Goal: Task Accomplishment & Management: Complete application form

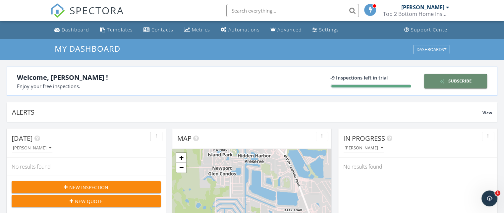
click at [453, 81] on div "Subscribe" at bounding box center [455, 81] width 57 height 7
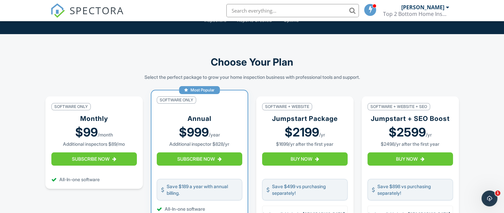
scroll to position [66, 0]
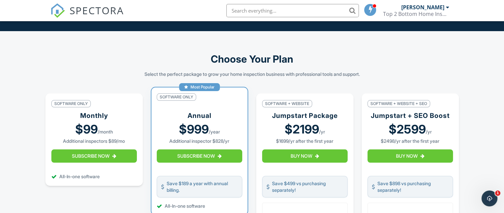
click at [89, 135] on strong "$99" at bounding box center [86, 129] width 23 height 12
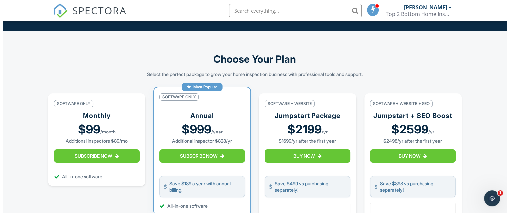
scroll to position [99, 0]
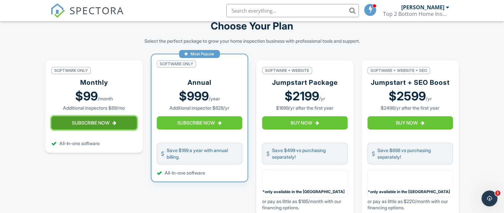
click at [98, 126] on button "Subscribe Now" at bounding box center [93, 122] width 85 height 13
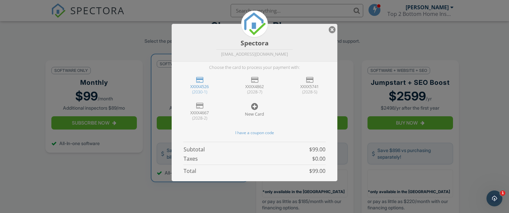
click at [259, 112] on div "New Card" at bounding box center [255, 113] width 42 height 5
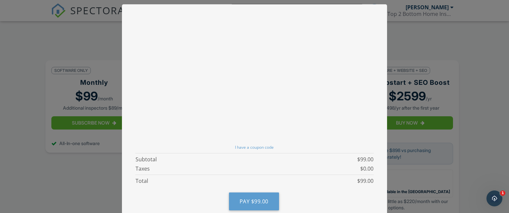
scroll to position [113, 0]
click at [253, 196] on span "$99.00" at bounding box center [259, 199] width 17 height 7
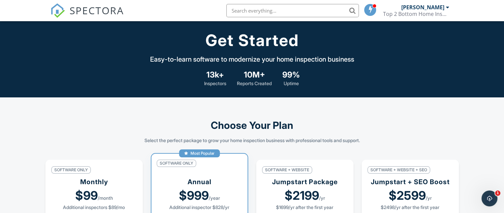
click at [81, 13] on span "SPECTORA" at bounding box center [97, 10] width 54 height 14
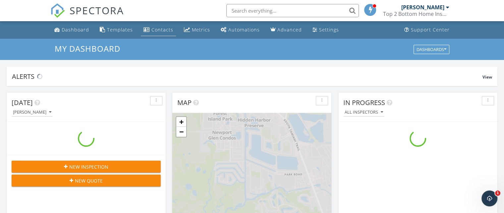
scroll to position [613, 514]
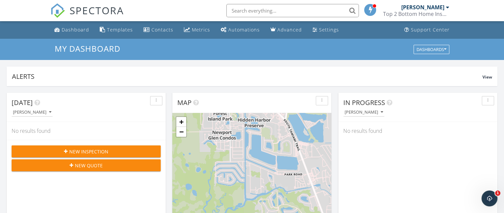
click at [111, 147] on button "New Inspection" at bounding box center [86, 151] width 149 height 12
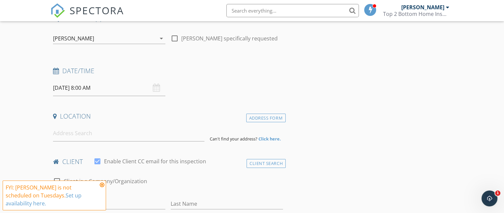
scroll to position [66, 0]
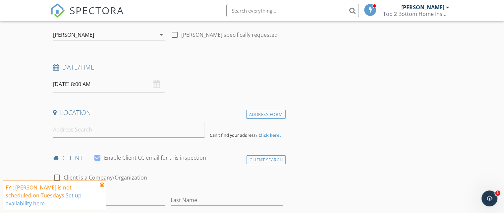
click at [119, 132] on input at bounding box center [128, 130] width 151 height 16
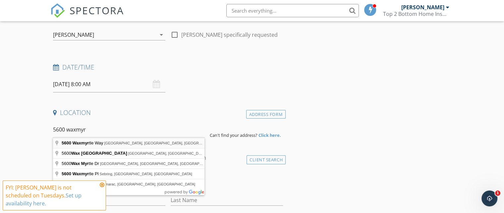
type input "5600 Waxmyrtle Way, Naples, FL, USA"
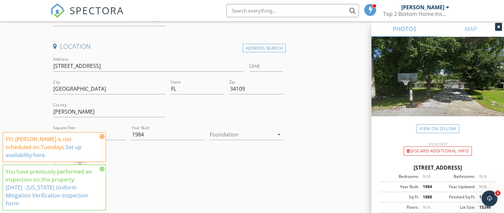
scroll to position [0, 0]
click at [279, 134] on icon "arrow_drop_down" at bounding box center [279, 135] width 8 height 8
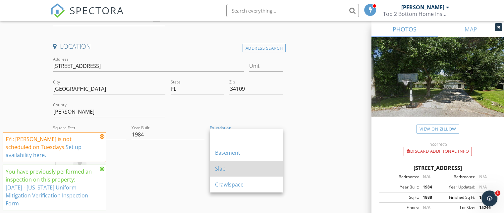
click at [254, 166] on div "Slab" at bounding box center [246, 169] width 63 height 8
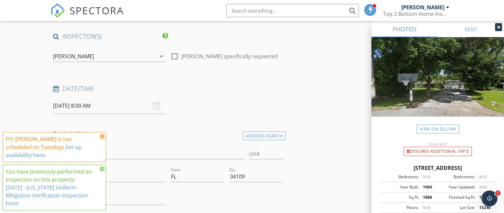
scroll to position [33, 0]
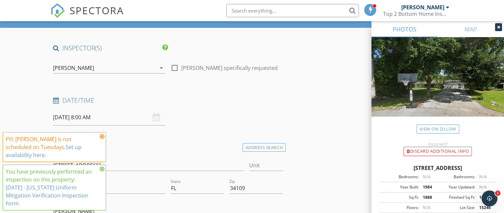
click at [156, 116] on div "09/30/2025 8:00 AM" at bounding box center [109, 117] width 112 height 16
click at [64, 115] on input "09/30/2025 8:00 AM" at bounding box center [109, 117] width 112 height 16
click at [102, 139] on icon at bounding box center [102, 136] width 5 height 5
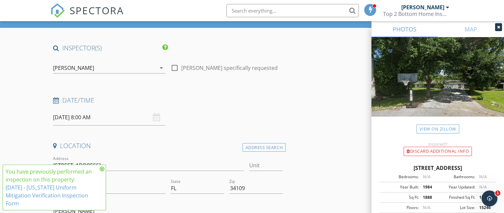
click at [102, 169] on icon at bounding box center [102, 168] width 5 height 5
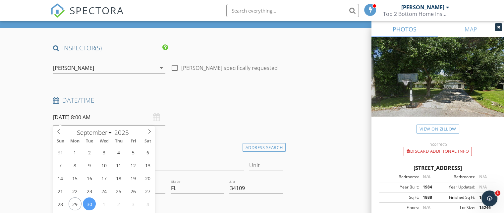
click at [89, 121] on input "09/30/2025 8:00 AM" at bounding box center [109, 117] width 112 height 16
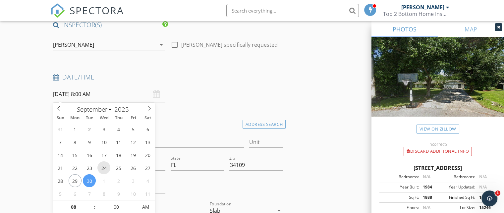
scroll to position [66, 0]
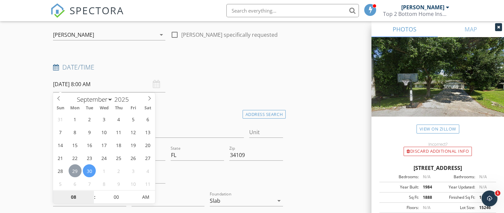
type input "09/29/2025 8:00 AM"
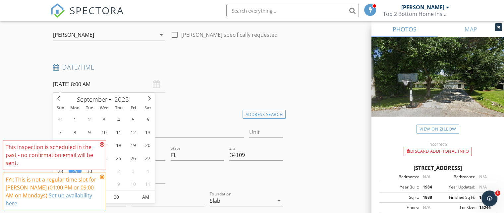
click at [102, 177] on icon at bounding box center [102, 176] width 5 height 5
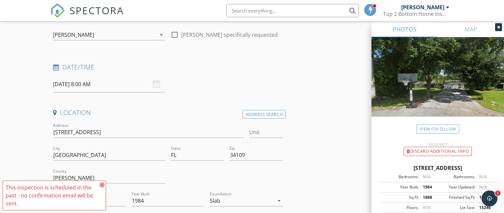
click at [101, 184] on icon at bounding box center [102, 184] width 5 height 5
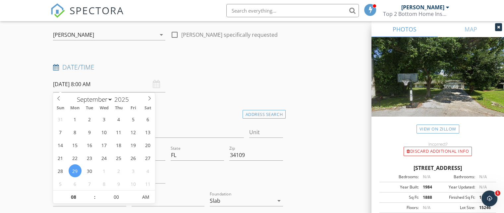
click at [76, 82] on input "09/29/2025 8:00 AM" at bounding box center [109, 84] width 112 height 16
type input "09"
type input "09/29/2025 9:00 AM"
click at [91, 192] on span at bounding box center [91, 193] width 5 height 7
click at [3, 213] on span "You have previously performed an inspection on this property: 4/13/2024 - Flori…" at bounding box center [3, 213] width 0 height 0
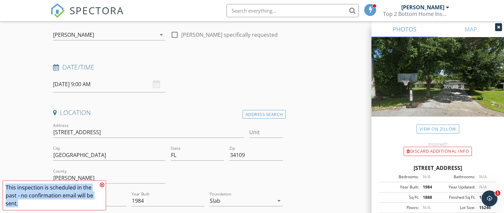
click at [91, 192] on div "This inspection is scheduled in the past - no confirmation email will be sent." at bounding box center [52, 196] width 92 height 24
click at [103, 183] on icon at bounding box center [102, 184] width 5 height 5
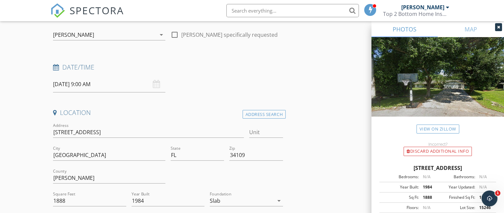
click at [86, 83] on input "09/29/2025 9:00 AM" at bounding box center [109, 84] width 112 height 16
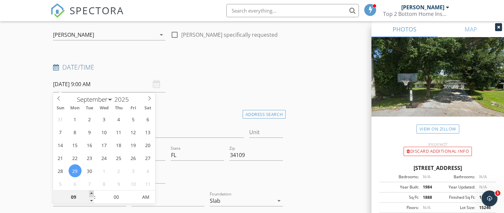
type input "10"
type input "09/29/2025 10:00 AM"
click at [93, 192] on span at bounding box center [91, 193] width 5 height 7
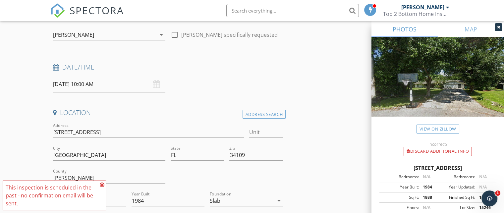
click at [90, 193] on span "You have previously performed an inspection on this property: 4/13/2024 - Flori…" at bounding box center [54, 196] width 103 height 30
click at [90, 193] on div "This inspection is scheduled in the past - no confirmation email will be sent." at bounding box center [54, 196] width 103 height 30
click at [91, 83] on input "09/29/2025 10:00 AM" at bounding box center [109, 84] width 112 height 16
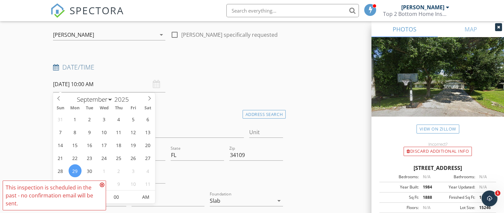
click at [102, 186] on icon at bounding box center [102, 184] width 5 height 5
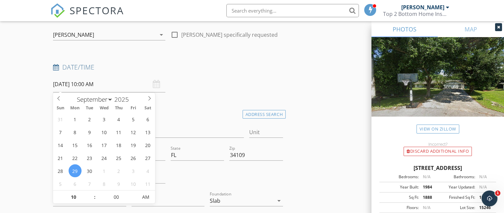
click at [67, 87] on input "09/29/2025 10:00 AM" at bounding box center [109, 84] width 112 height 16
type input "11"
type input "09/29/2025 11:00 AM"
click at [90, 194] on span at bounding box center [91, 193] width 5 height 7
type input "12"
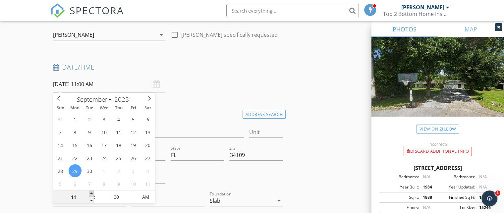
type input "09/29/2025 12:00 PM"
click at [90, 194] on span at bounding box center [91, 193] width 5 height 7
type input "01"
type input "09/29/2025 1:00 PM"
click at [90, 194] on span at bounding box center [91, 193] width 5 height 7
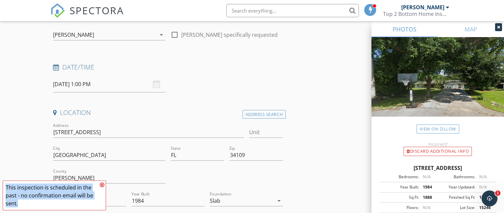
click at [90, 194] on span "You have previously performed an inspection on this property: 4/13/2024 - Flori…" at bounding box center [54, 196] width 103 height 30
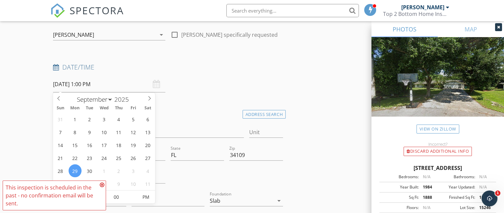
click at [88, 86] on input "09/29/2025 1:00 PM" at bounding box center [109, 84] width 112 height 16
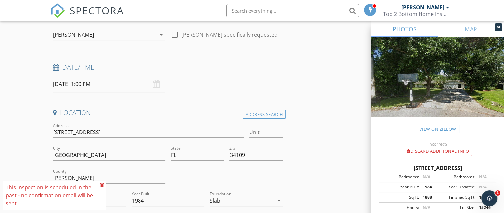
click at [102, 184] on icon at bounding box center [102, 184] width 5 height 5
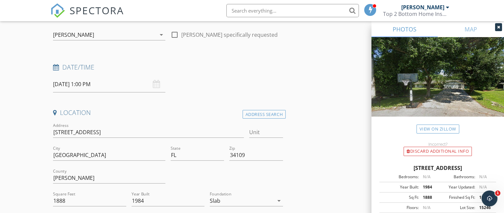
click at [74, 84] on input "09/29/2025 1:00 PM" at bounding box center [109, 84] width 112 height 16
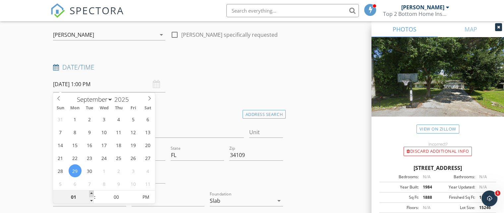
type input "02"
type input "09/29/2025 2:00 PM"
click at [91, 193] on span at bounding box center [91, 193] width 5 height 7
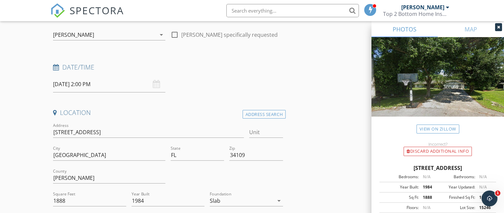
click at [193, 89] on div "Date/Time 09/29/2025 2:00 PM" at bounding box center [167, 77] width 235 height 29
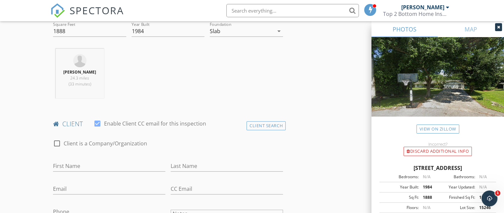
scroll to position [265, 0]
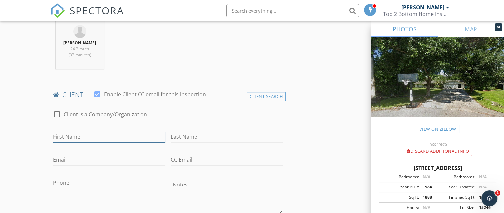
click at [117, 135] on input "First Name" at bounding box center [109, 137] width 112 height 11
click at [100, 136] on input "Dovile Collins" at bounding box center [109, 137] width 112 height 11
type input "Dovile"
drag, startPoint x: 220, startPoint y: 121, endPoint x: 220, endPoint y: 128, distance: 7.3
click at [220, 122] on div "check_box_outline_blank Client is a Company/Organization" at bounding box center [168, 117] width 230 height 17
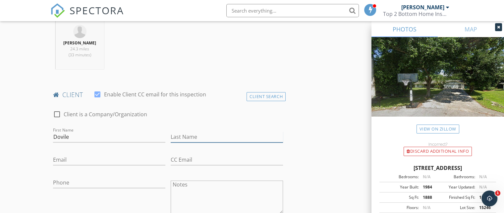
click at [220, 132] on input "Last Name" at bounding box center [227, 137] width 112 height 11
type input "Collins"
click at [138, 154] on input "Email" at bounding box center [109, 159] width 112 height 11
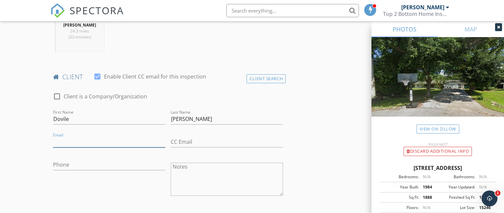
scroll to position [331, 0]
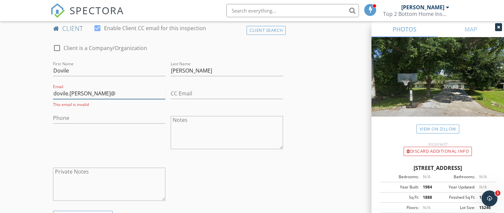
type input "dovile.collins@gmail.com"
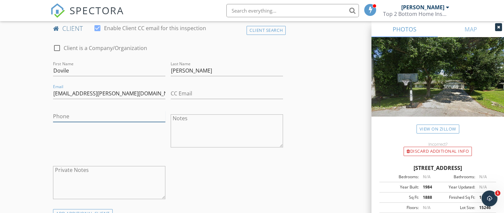
click at [129, 117] on input "Phone" at bounding box center [109, 116] width 112 height 11
type input "305-797-5147"
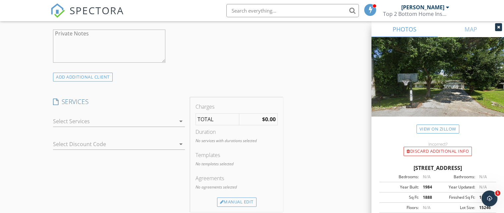
scroll to position [497, 0]
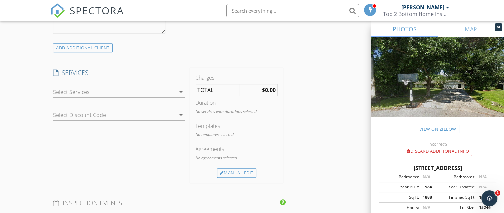
click at [180, 90] on icon "arrow_drop_down" at bounding box center [181, 92] width 8 height 8
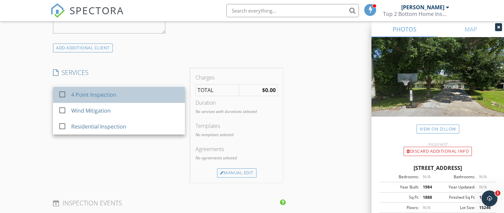
click at [123, 94] on div "4 Point Inspection" at bounding box center [125, 94] width 109 height 13
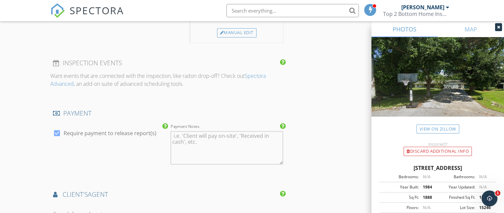
scroll to position [663, 0]
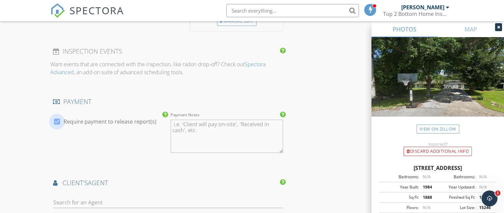
click at [57, 116] on div at bounding box center [56, 121] width 11 height 11
checkbox input "false"
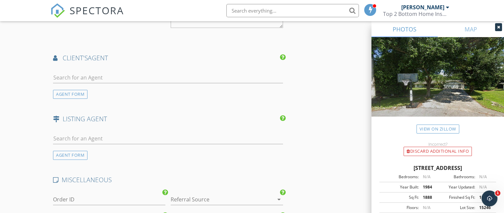
scroll to position [861, 0]
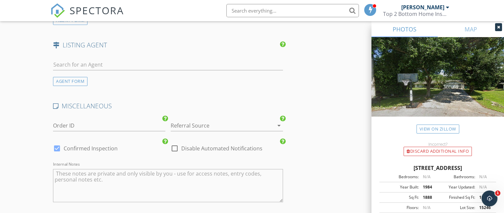
click at [57, 143] on div at bounding box center [56, 148] width 11 height 11
checkbox input "false"
checkbox input "true"
click at [57, 143] on div at bounding box center [56, 148] width 11 height 11
checkbox input "true"
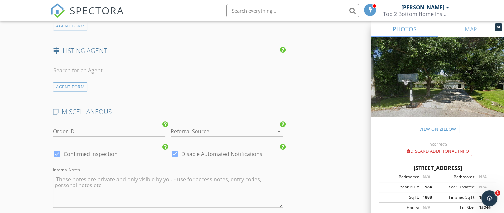
scroll to position [973, 0]
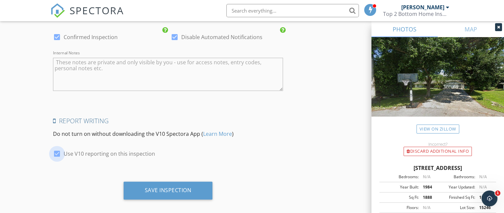
click at [57, 148] on div at bounding box center [56, 153] width 11 height 11
click at [56, 148] on div at bounding box center [56, 153] width 11 height 11
checkbox input "true"
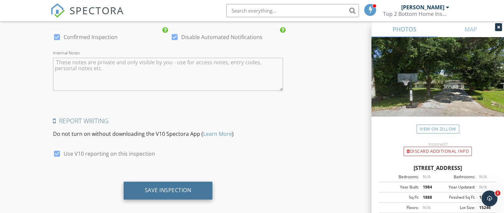
click at [164, 187] on div "Save Inspection" at bounding box center [168, 190] width 47 height 7
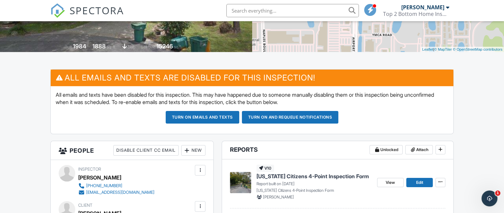
scroll to position [133, 0]
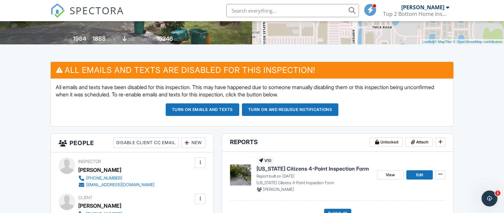
click at [179, 111] on button "Turn on emails and texts" at bounding box center [203, 109] width 74 height 13
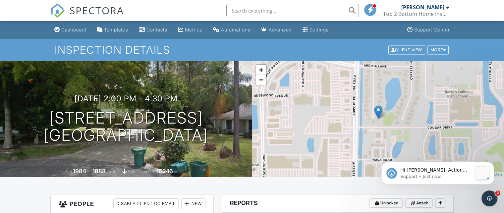
click at [329, 28] on div "Settings" at bounding box center [318, 30] width 19 height 6
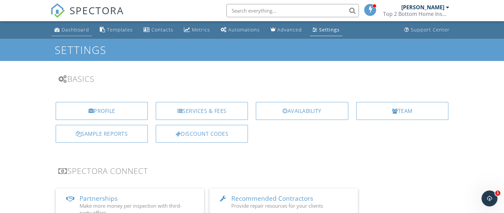
click at [67, 30] on div "Dashboard" at bounding box center [75, 30] width 27 height 6
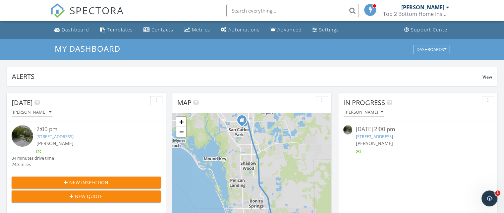
click at [65, 136] on link "[STREET_ADDRESS]" at bounding box center [54, 137] width 37 height 6
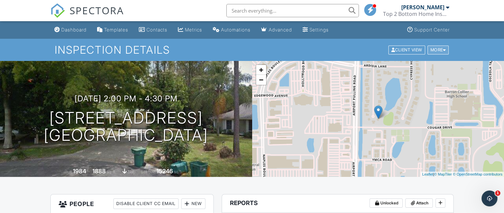
click at [446, 51] on div "More" at bounding box center [438, 49] width 22 height 9
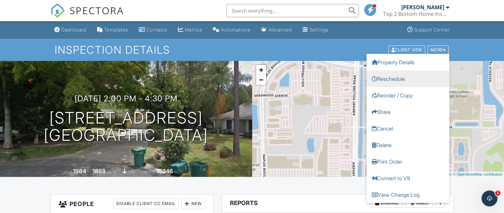
click at [391, 77] on link "Reschedule" at bounding box center [407, 78] width 83 height 17
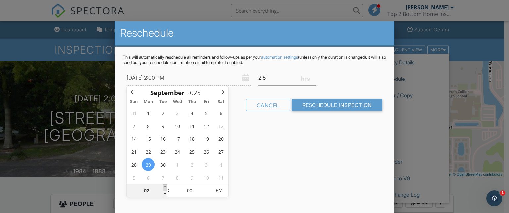
type input "[DATE] 3:00 PM"
type input "03"
click at [166, 187] on span at bounding box center [165, 187] width 5 height 7
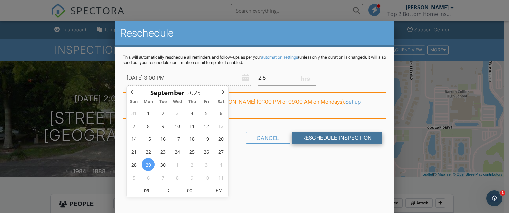
click at [326, 138] on input "Reschedule Inspection" at bounding box center [337, 138] width 91 height 12
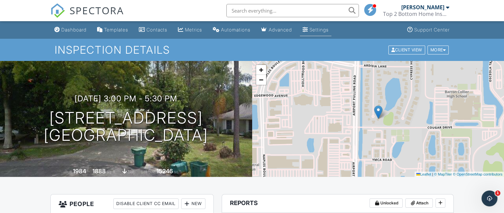
click at [329, 31] on div "Settings" at bounding box center [318, 30] width 19 height 6
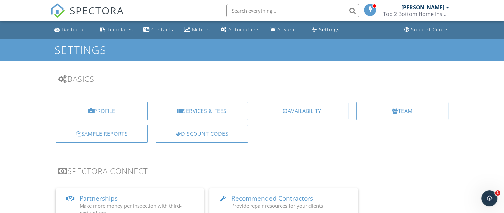
click at [317, 151] on div "Profile Services & Fees Availability Team Sample Reports Discount Codes" at bounding box center [251, 125] width 411 height 56
click at [67, 29] on div "Dashboard" at bounding box center [75, 30] width 27 height 6
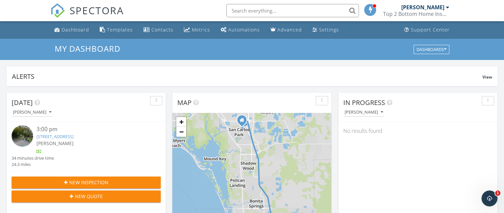
click at [159, 97] on button "button" at bounding box center [156, 100] width 12 height 9
click at [162, 117] on div "Refresh" at bounding box center [168, 115] width 24 height 8
click at [74, 139] on link "[STREET_ADDRESS]" at bounding box center [54, 137] width 37 height 6
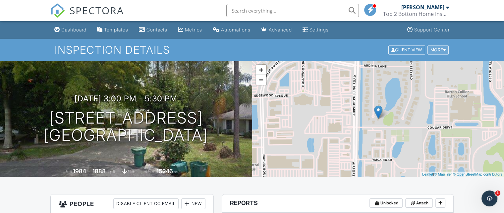
click at [439, 50] on div "More" at bounding box center [438, 49] width 22 height 9
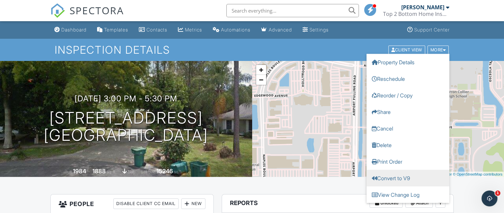
click at [395, 178] on link "Convert to V9" at bounding box center [407, 178] width 83 height 17
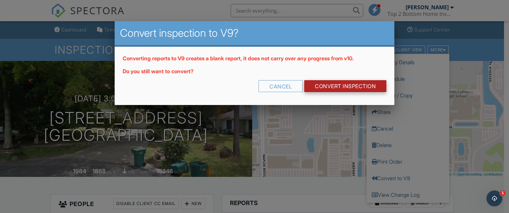
click at [326, 85] on link "CONVERT INSPECTION" at bounding box center [345, 86] width 82 height 12
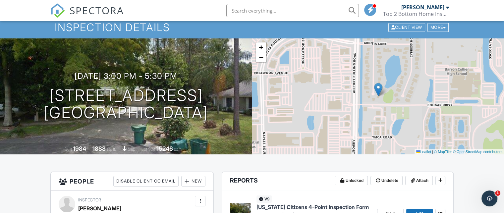
scroll to position [99, 0]
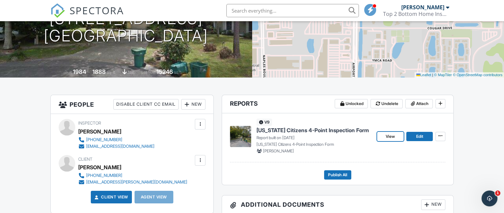
click at [386, 134] on span "View" at bounding box center [390, 136] width 9 height 7
click at [388, 139] on link "View" at bounding box center [390, 136] width 27 height 9
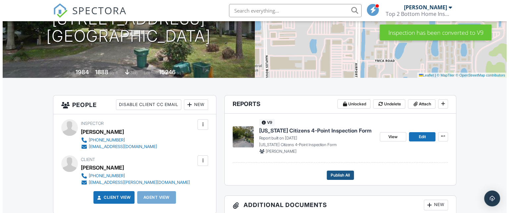
scroll to position [99, 0]
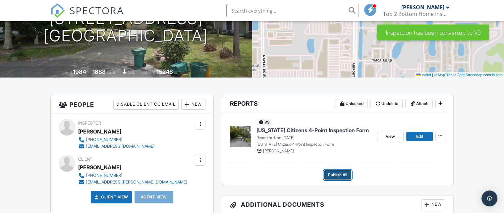
click at [336, 174] on span "Publish All" at bounding box center [337, 175] width 19 height 7
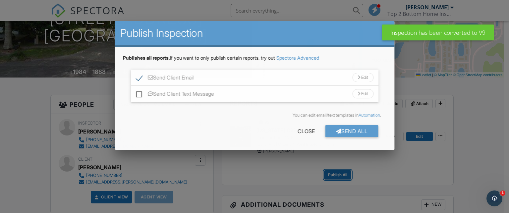
scroll to position [0, 0]
click at [138, 94] on label "Send Client Text Message" at bounding box center [175, 95] width 78 height 8
click at [138, 93] on input "Send Client Text Message" at bounding box center [138, 90] width 4 height 4
checkbox input "true"
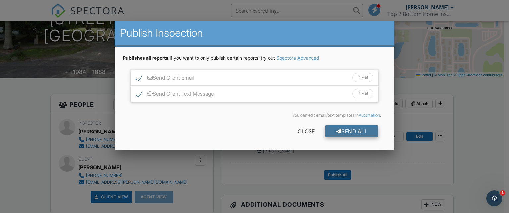
click at [352, 131] on div "Send All" at bounding box center [351, 131] width 53 height 12
